Goal: Task Accomplishment & Management: Use online tool/utility

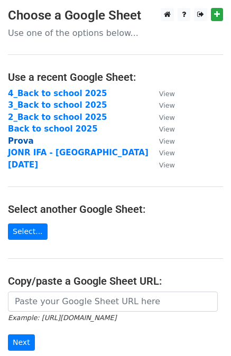
click at [23, 141] on strong "Prova" at bounding box center [21, 141] width 26 height 10
click at [16, 142] on strong "Prova" at bounding box center [21, 141] width 26 height 10
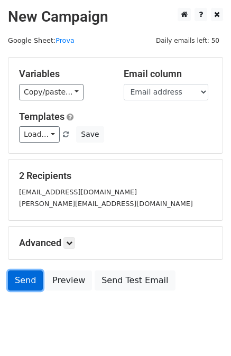
click at [14, 279] on link "Send" at bounding box center [25, 281] width 35 height 20
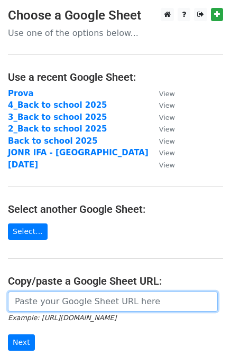
click at [52, 311] on input "url" at bounding box center [113, 302] width 210 height 20
paste input "[URL][DOMAIN_NAME]"
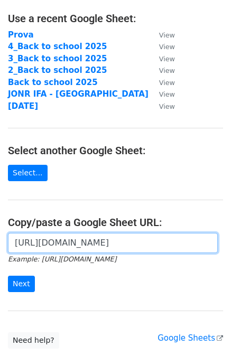
scroll to position [61, 0]
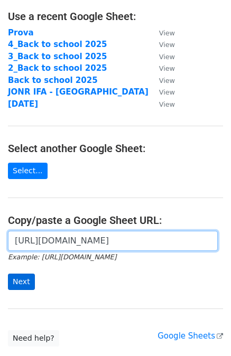
type input "[URL][DOMAIN_NAME]"
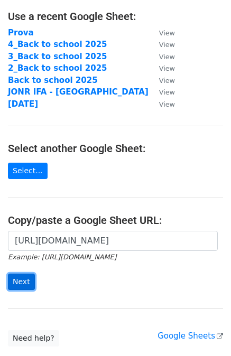
click at [23, 281] on input "Next" at bounding box center [21, 282] width 27 height 16
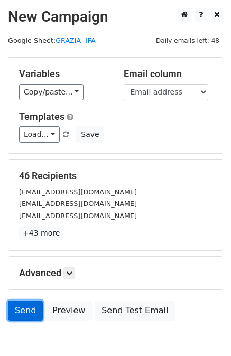
click at [19, 307] on link "Send" at bounding box center [25, 311] width 35 height 20
